Goal: Task Accomplishment & Management: Use online tool/utility

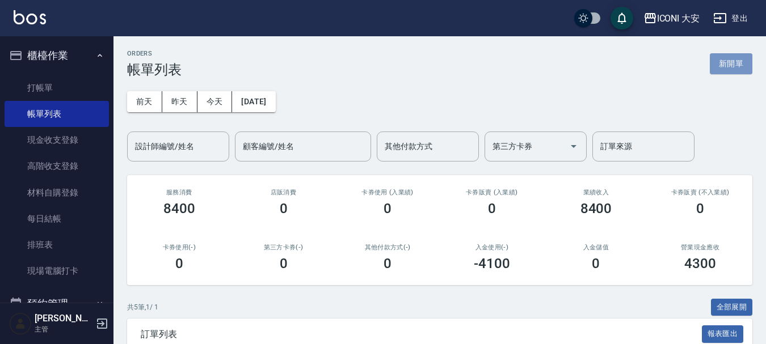
click at [40, 133] on link "現金收支登錄" at bounding box center [57, 140] width 104 height 26
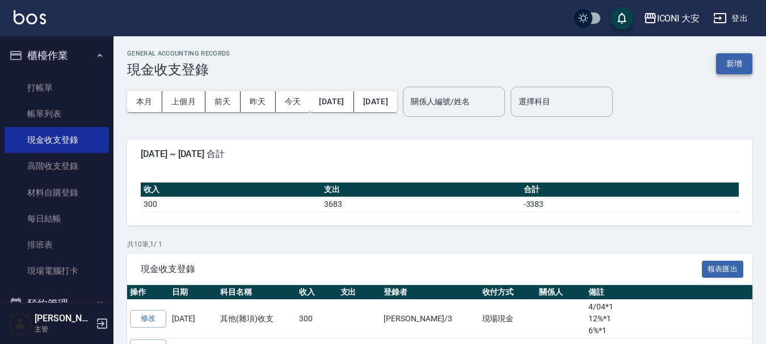
click at [731, 64] on button "新增" at bounding box center [734, 63] width 36 height 21
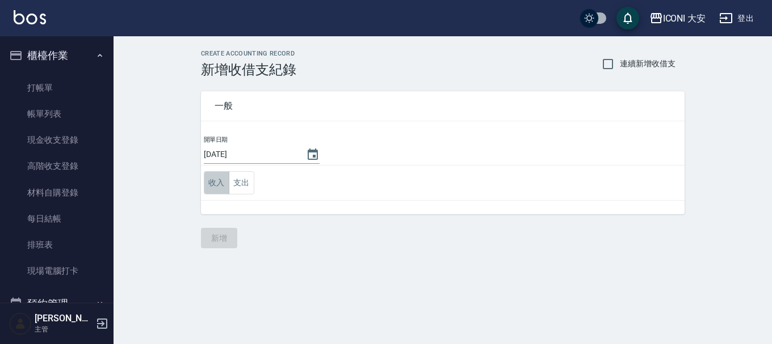
click at [213, 182] on button "收入" at bounding box center [217, 182] width 26 height 23
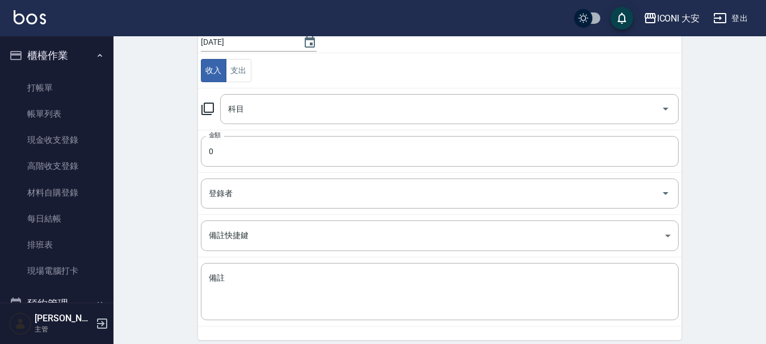
scroll to position [113, 0]
click at [286, 120] on div "科目" at bounding box center [449, 108] width 458 height 30
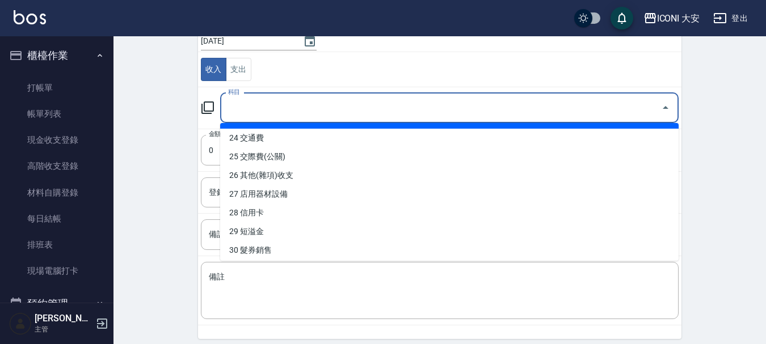
scroll to position [454, 0]
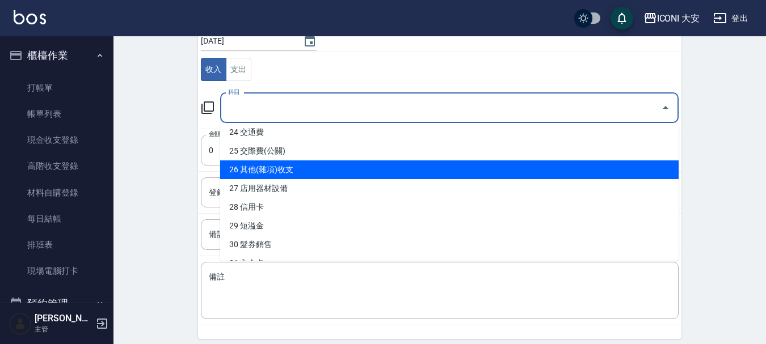
click at [308, 173] on li "26 其他(雜項)收支" at bounding box center [449, 170] width 458 height 19
type input "26 其他(雜項)收支"
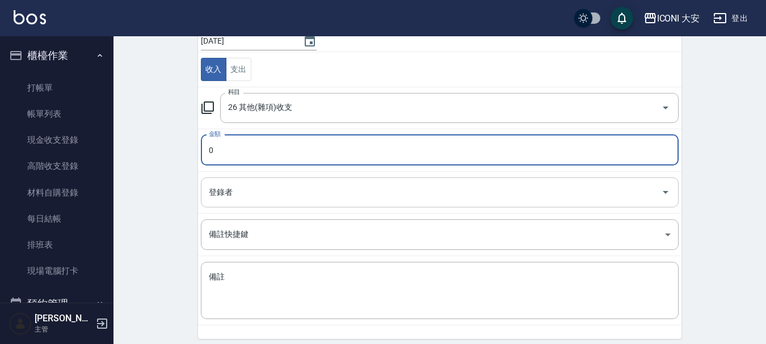
click at [286, 191] on input "登錄者" at bounding box center [431, 193] width 451 height 20
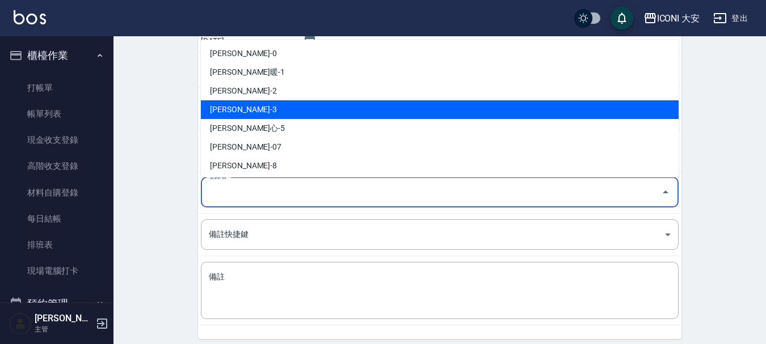
click at [301, 105] on li "[PERSON_NAME]-3" at bounding box center [440, 109] width 478 height 19
type input "[PERSON_NAME]-3"
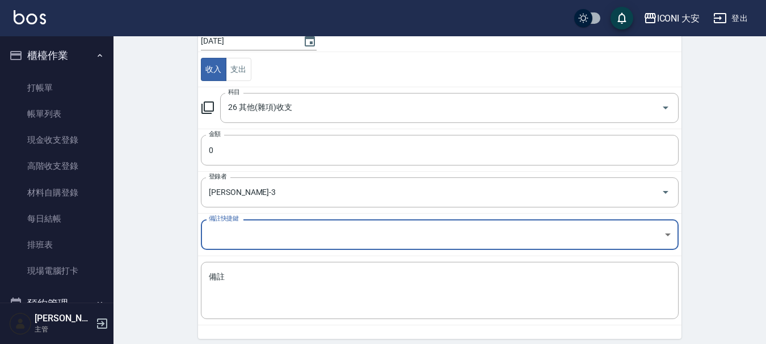
click at [308, 226] on body "ICONI 大安 登出 櫃檯作業 打帳單 帳單列表 現金收支登錄 高階收支登錄 材料自購登錄 每日結帳 排班表 現場電腦打卡 預約管理 預約管理 單日預約紀錄…" at bounding box center [383, 137] width 766 height 501
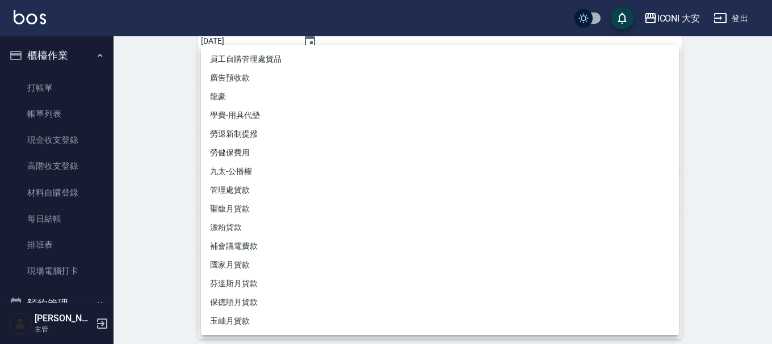
click at [179, 256] on div at bounding box center [386, 172] width 772 height 344
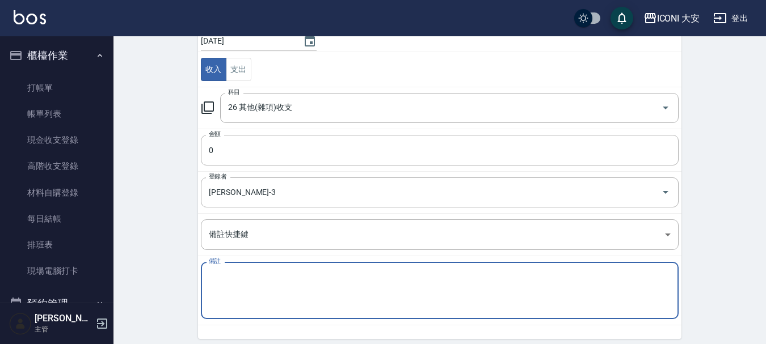
click at [242, 278] on textarea "備註" at bounding box center [440, 291] width 462 height 39
type textarea "66/71*2"
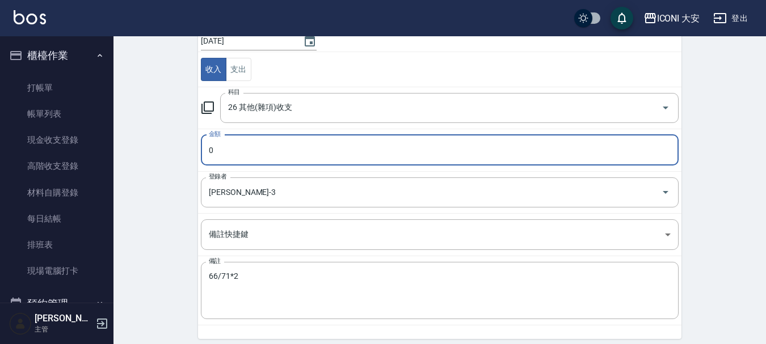
click at [366, 147] on input "0" at bounding box center [440, 150] width 478 height 31
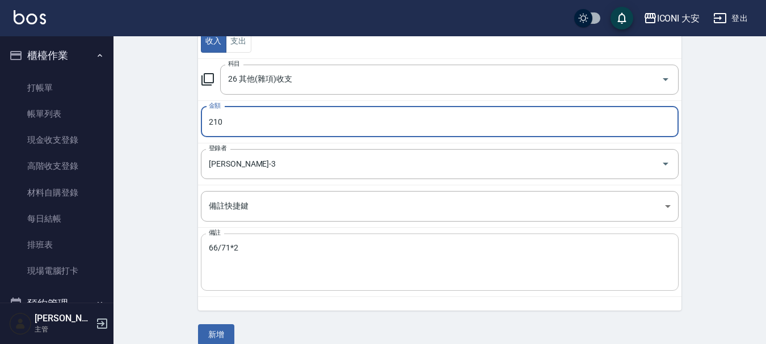
scroll to position [157, 0]
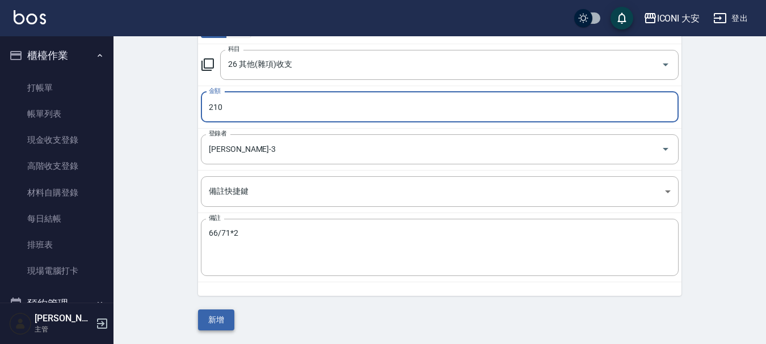
type input "210"
click at [226, 327] on button "新增" at bounding box center [216, 320] width 36 height 21
